Goal: Task Accomplishment & Management: Use online tool/utility

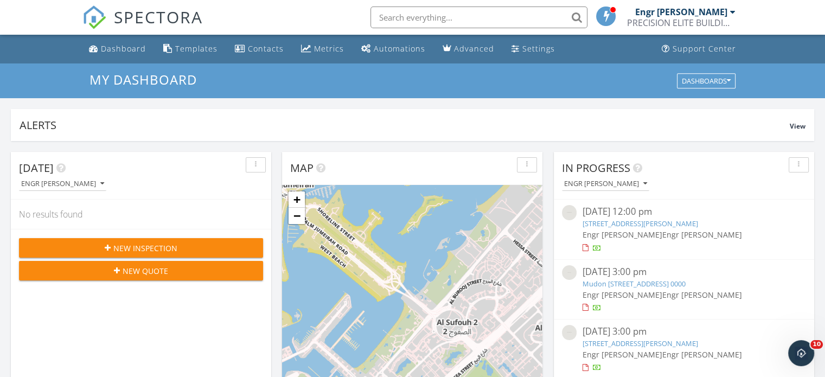
scroll to position [1004, 841]
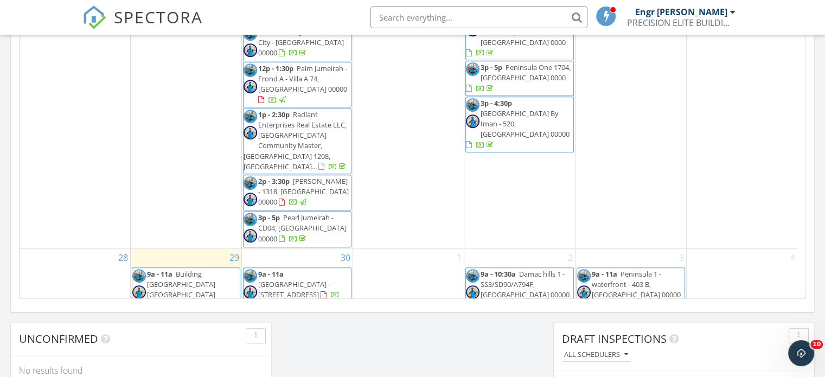
scroll to position [696, 0]
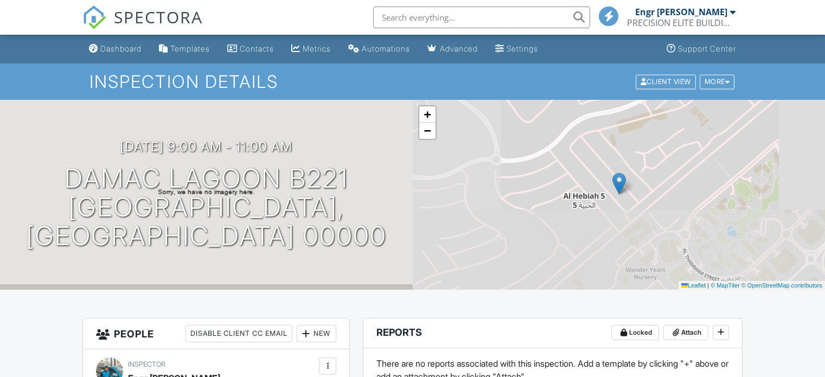
drag, startPoint x: 0, startPoint y: 0, endPoint x: 173, endPoint y: 268, distance: 319.6
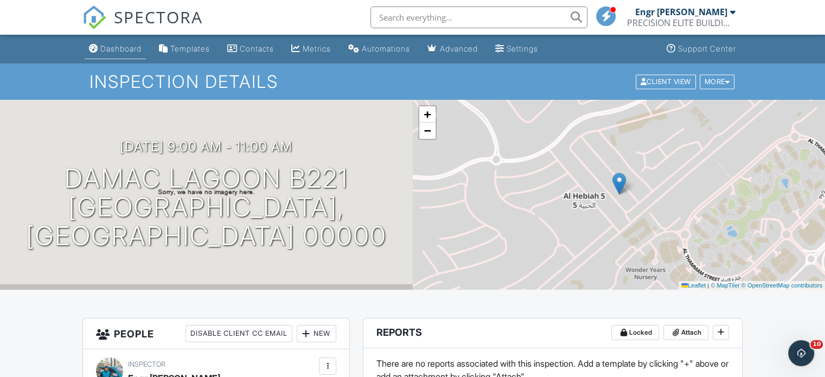
click at [114, 49] on div "Dashboard" at bounding box center [120, 48] width 41 height 9
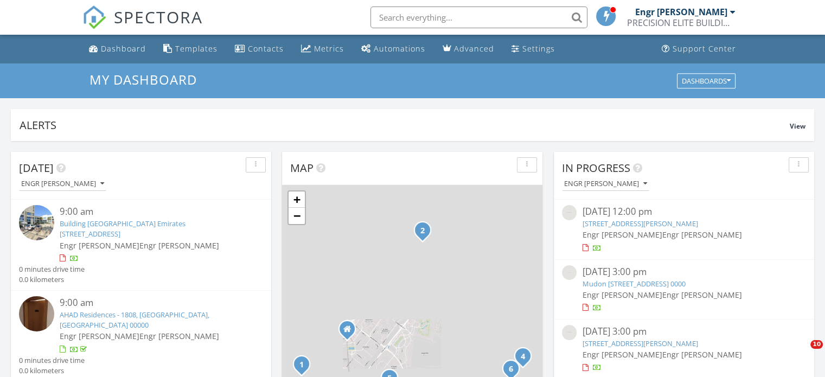
scroll to position [1004, 841]
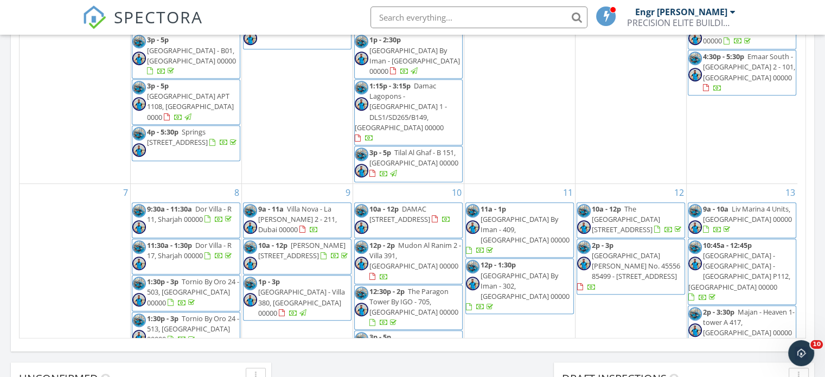
scroll to position [1004, 841]
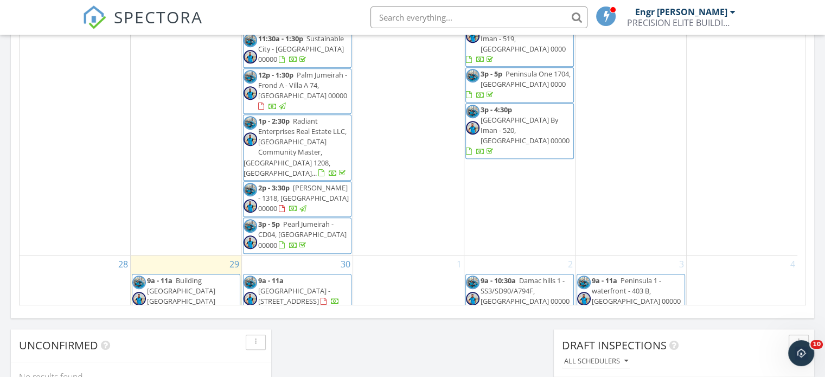
scroll to position [682, 0]
